Goal: Transaction & Acquisition: Purchase product/service

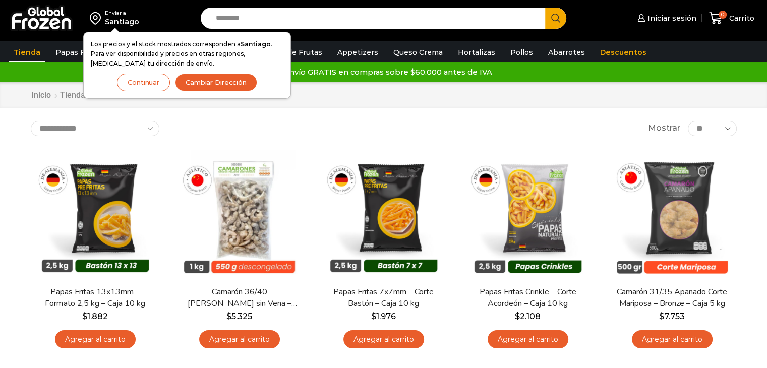
click at [208, 81] on button "Cambiar Dirección" at bounding box center [216, 83] width 82 height 18
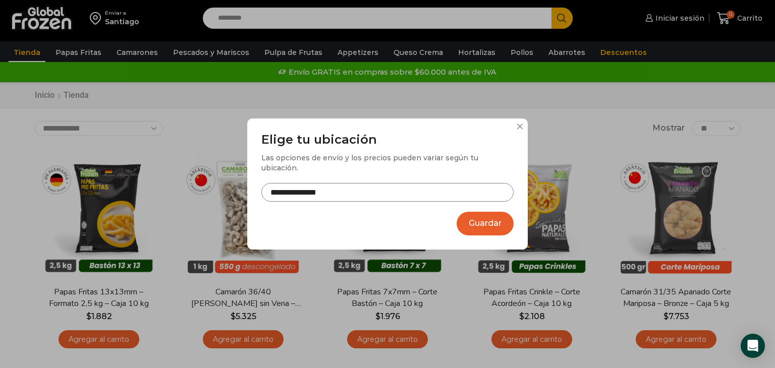
click at [342, 188] on input "**********" at bounding box center [387, 192] width 252 height 19
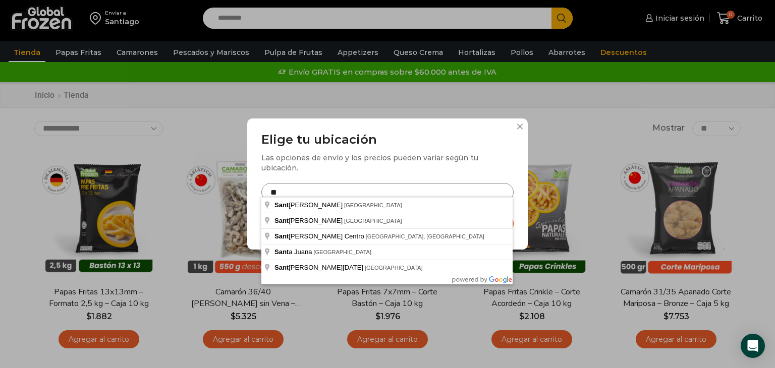
type input "*"
type input "**********"
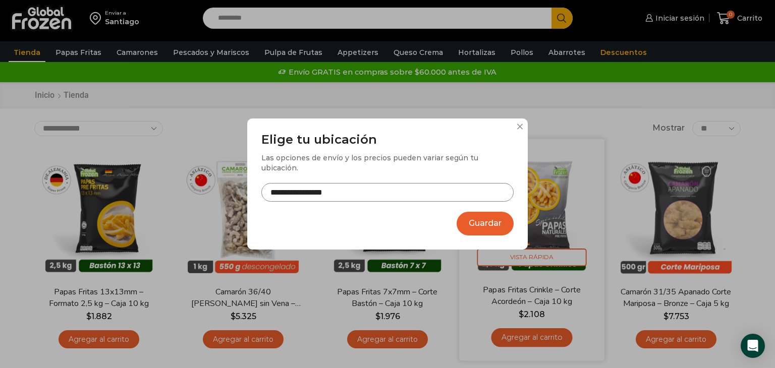
click at [492, 220] on button "Guardar" at bounding box center [485, 224] width 57 height 24
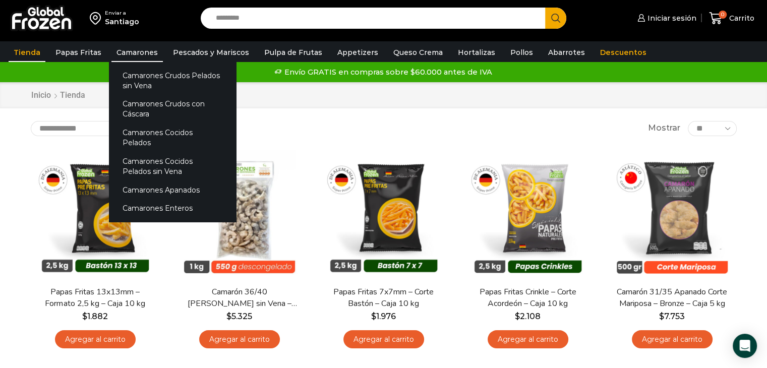
click at [127, 53] on link "Camarones" at bounding box center [136, 52] width 51 height 19
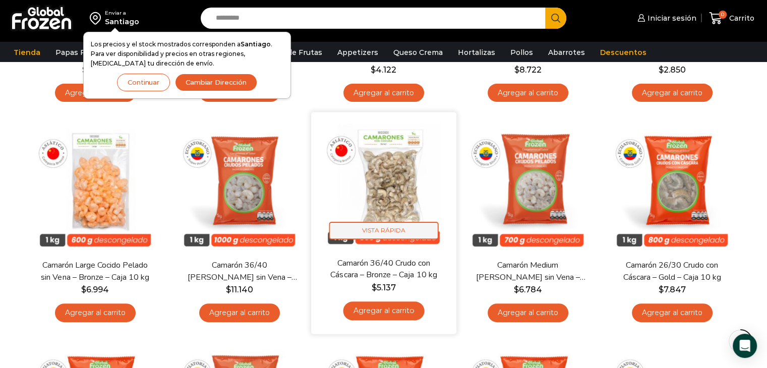
scroll to position [252, 0]
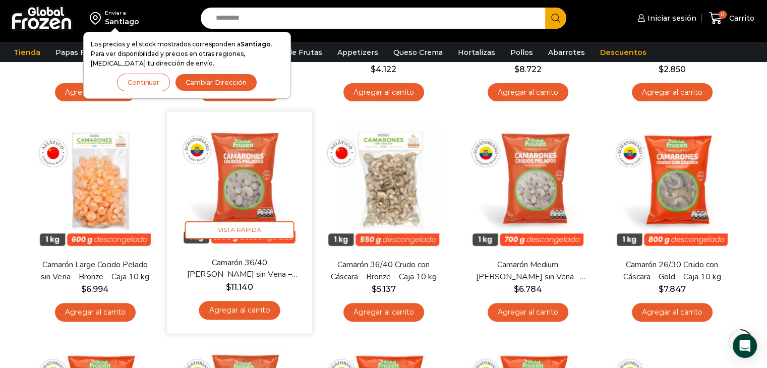
click at [244, 194] on img at bounding box center [240, 185] width 130 height 130
click at [244, 176] on img at bounding box center [240, 185] width 130 height 130
click at [265, 229] on span "Vista Rápida" at bounding box center [239, 230] width 109 height 18
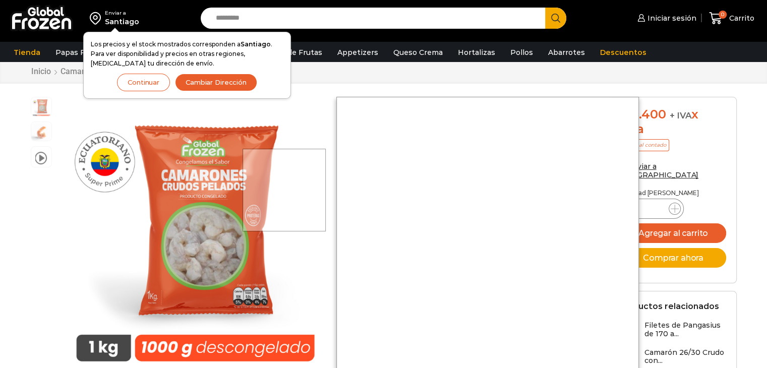
scroll to position [50, 0]
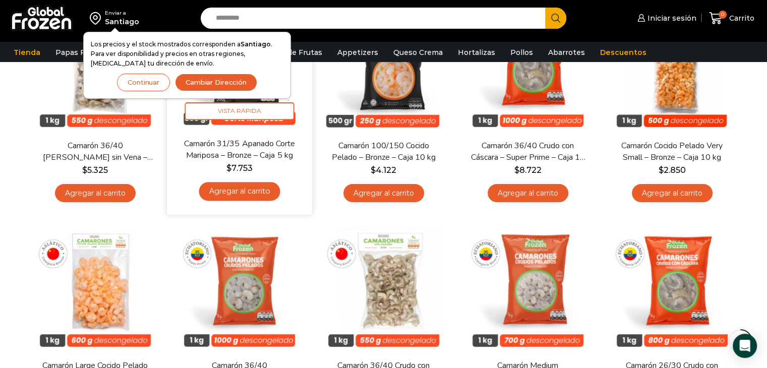
scroll to position [45, 0]
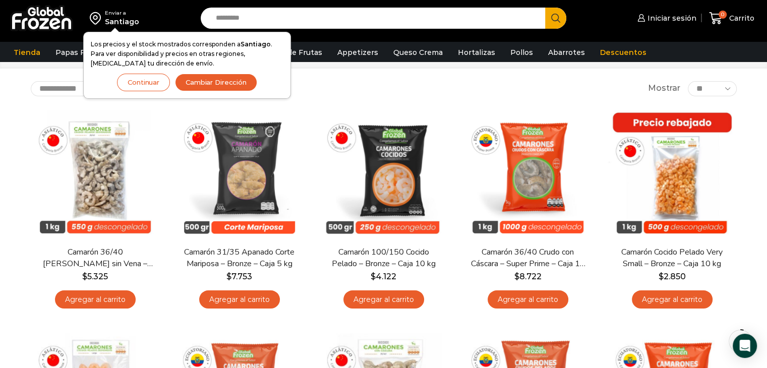
click at [130, 79] on button "Continuar" at bounding box center [143, 83] width 53 height 18
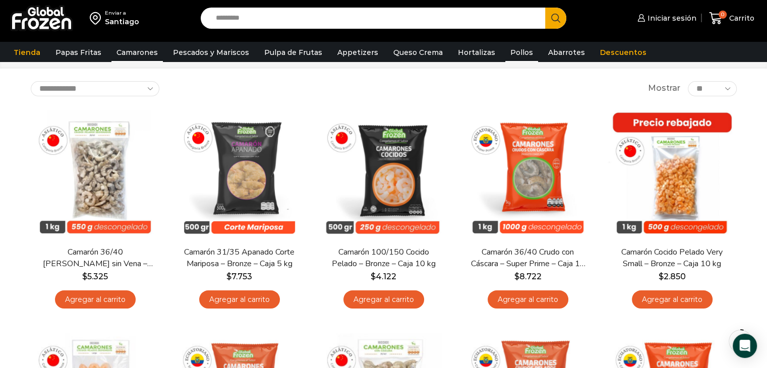
click at [505, 50] on link "Pollos" at bounding box center [521, 52] width 33 height 19
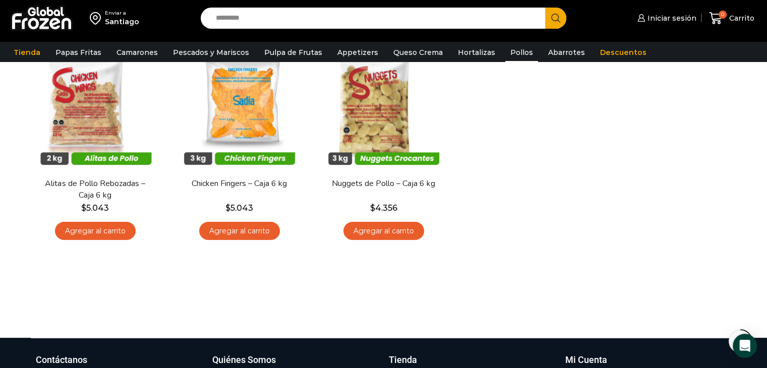
scroll to position [50, 0]
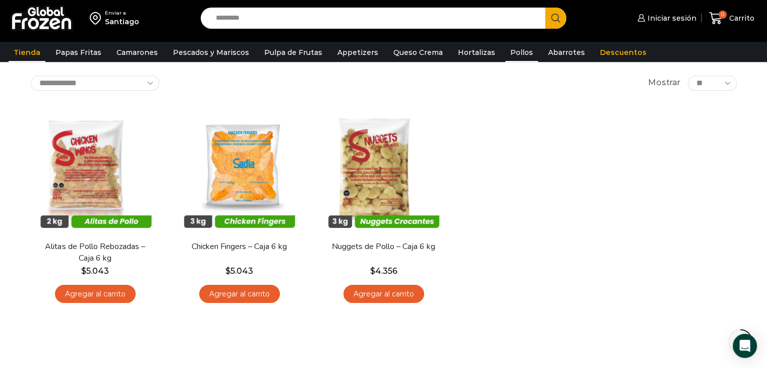
click at [26, 52] on link "Tienda" at bounding box center [27, 52] width 37 height 19
